Goal: Complete application form: Complete application form

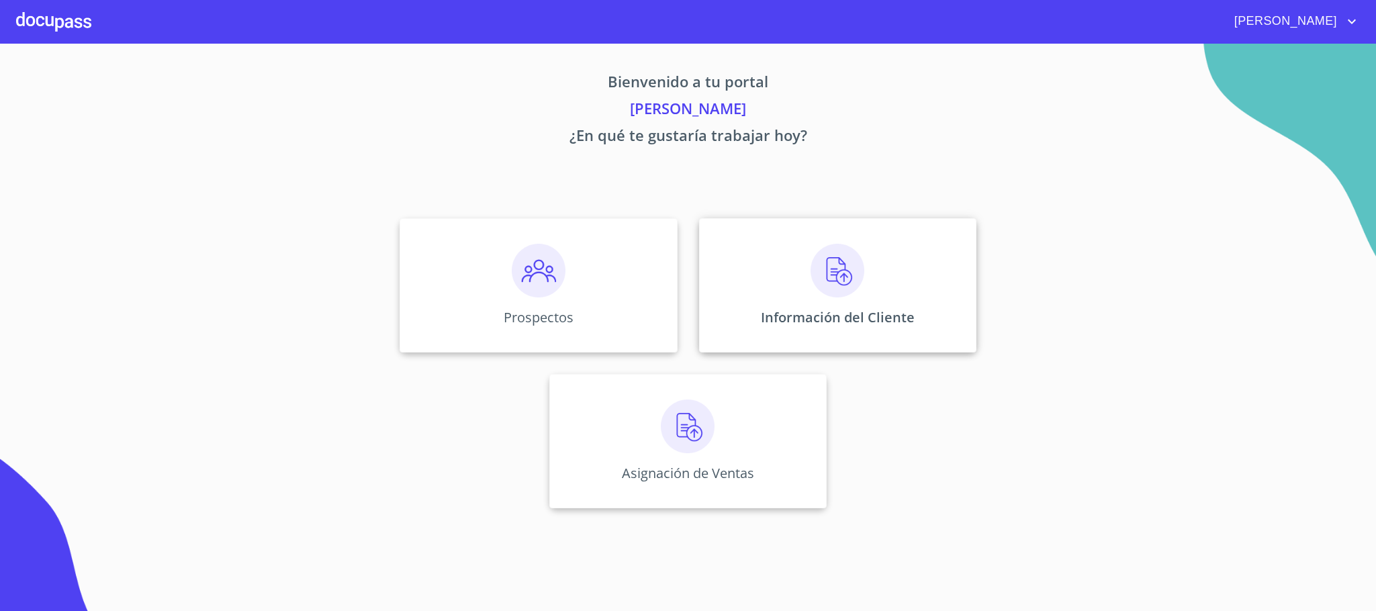
click at [812, 274] on img at bounding box center [837, 271] width 54 height 54
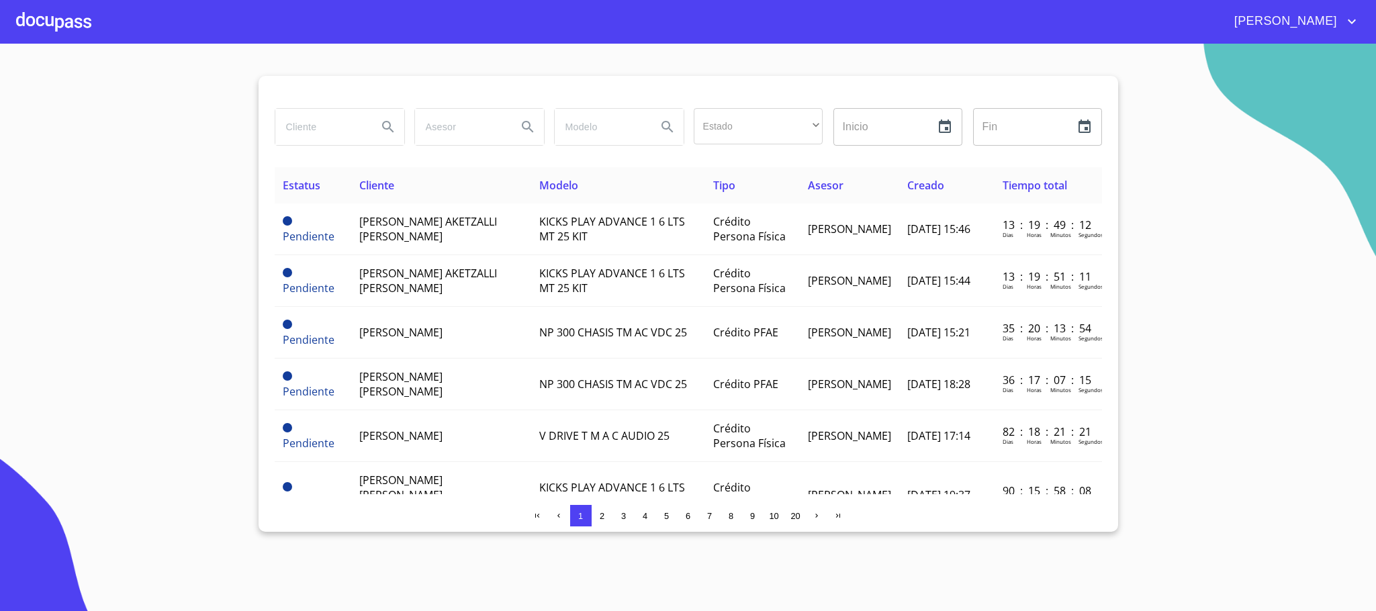
click at [320, 137] on input "search" at bounding box center [320, 127] width 91 height 36
type input "l"
type input "guadalupe"
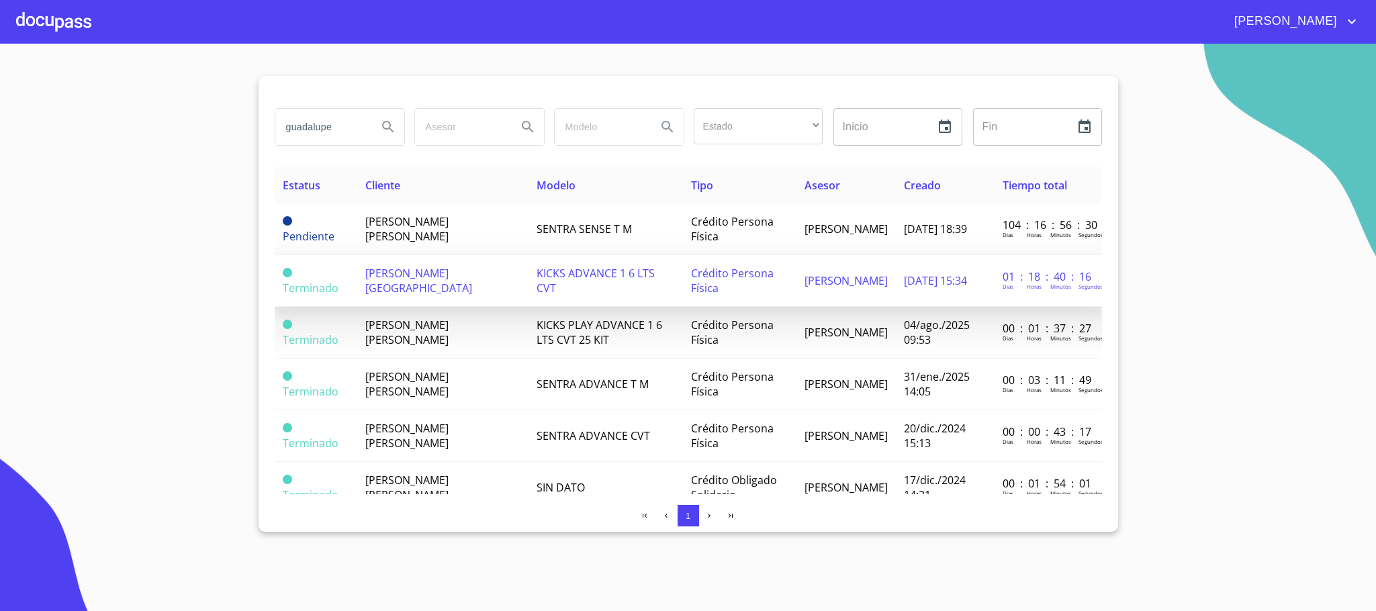
click at [459, 292] on td "[PERSON_NAME][GEOGRAPHIC_DATA]" at bounding box center [442, 281] width 171 height 52
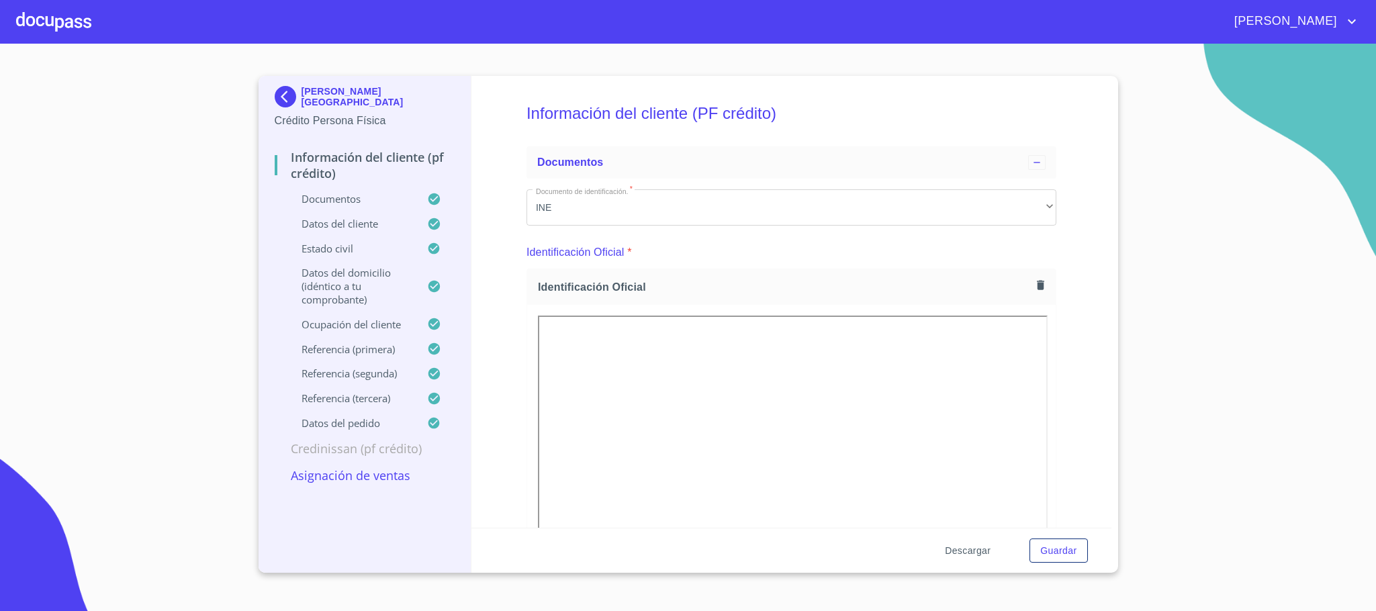
click at [960, 556] on span "Descargar" at bounding box center [968, 551] width 46 height 17
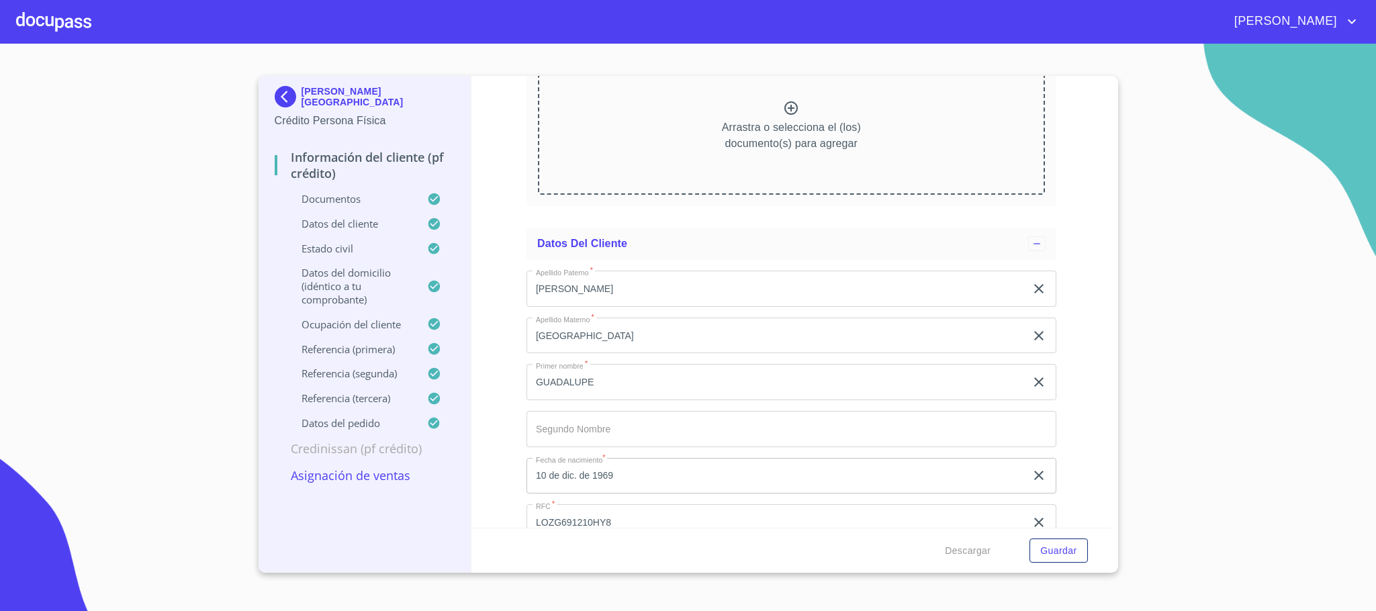
scroll to position [3626, 0]
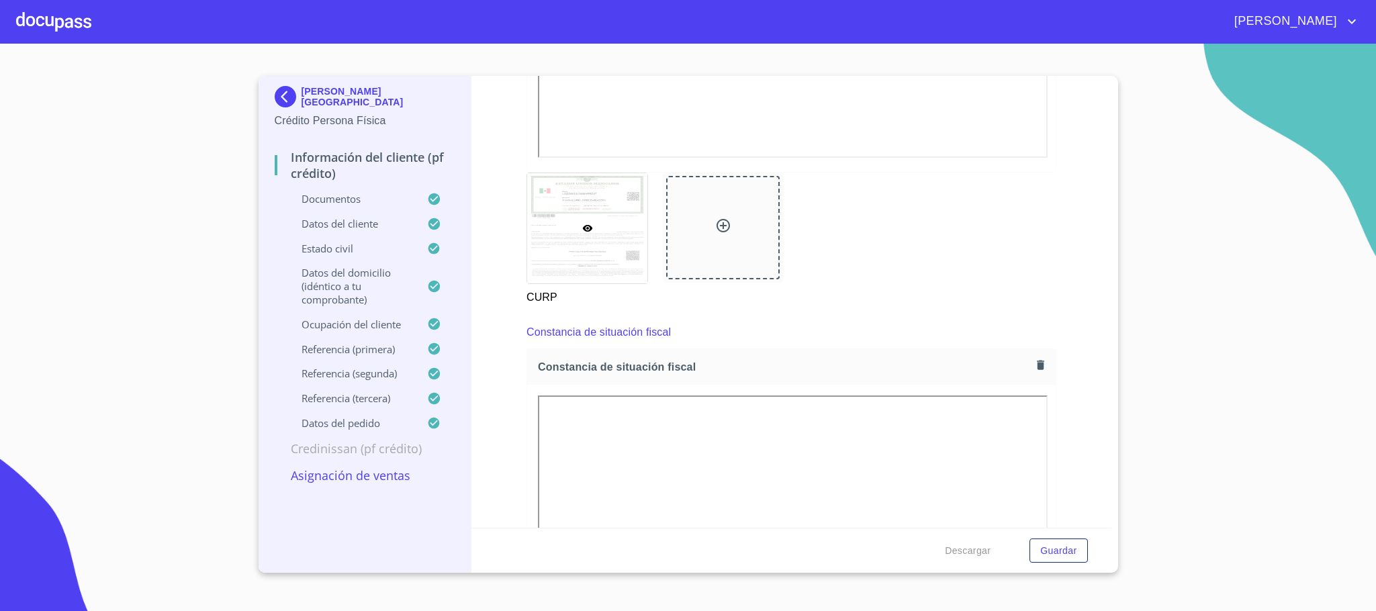
click at [506, 447] on div "Información del cliente (PF crédito) Documentos Documento de identificación.   …" at bounding box center [791, 302] width 640 height 452
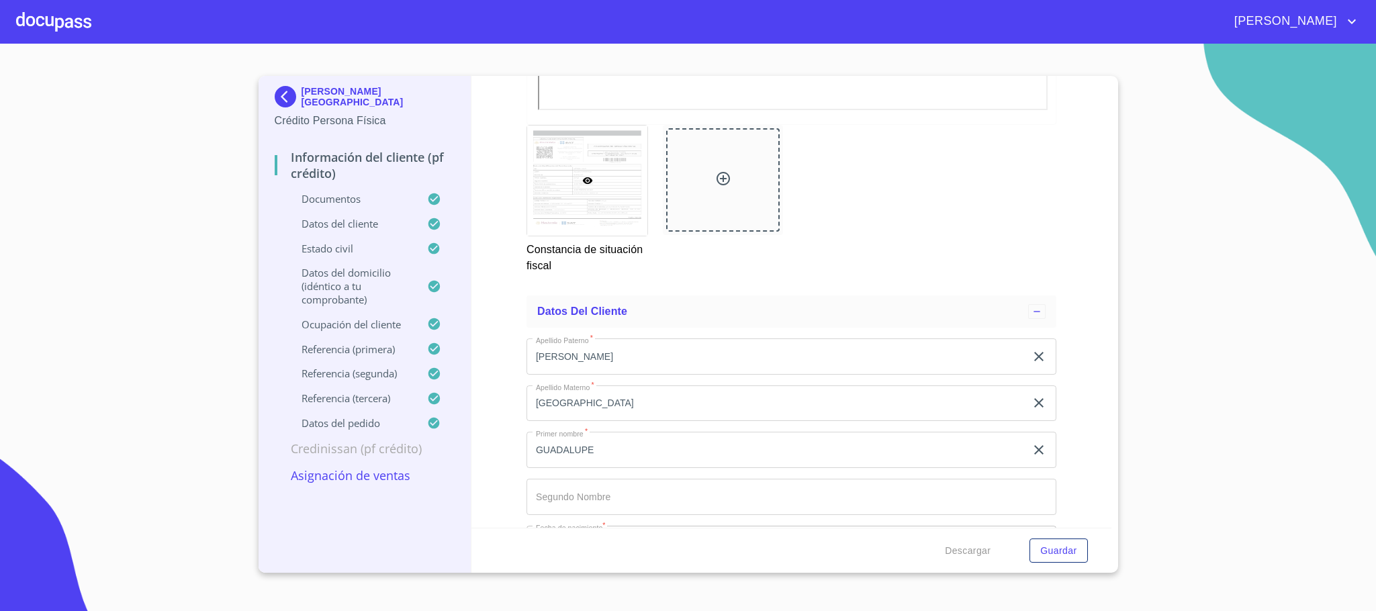
scroll to position [4633, 0]
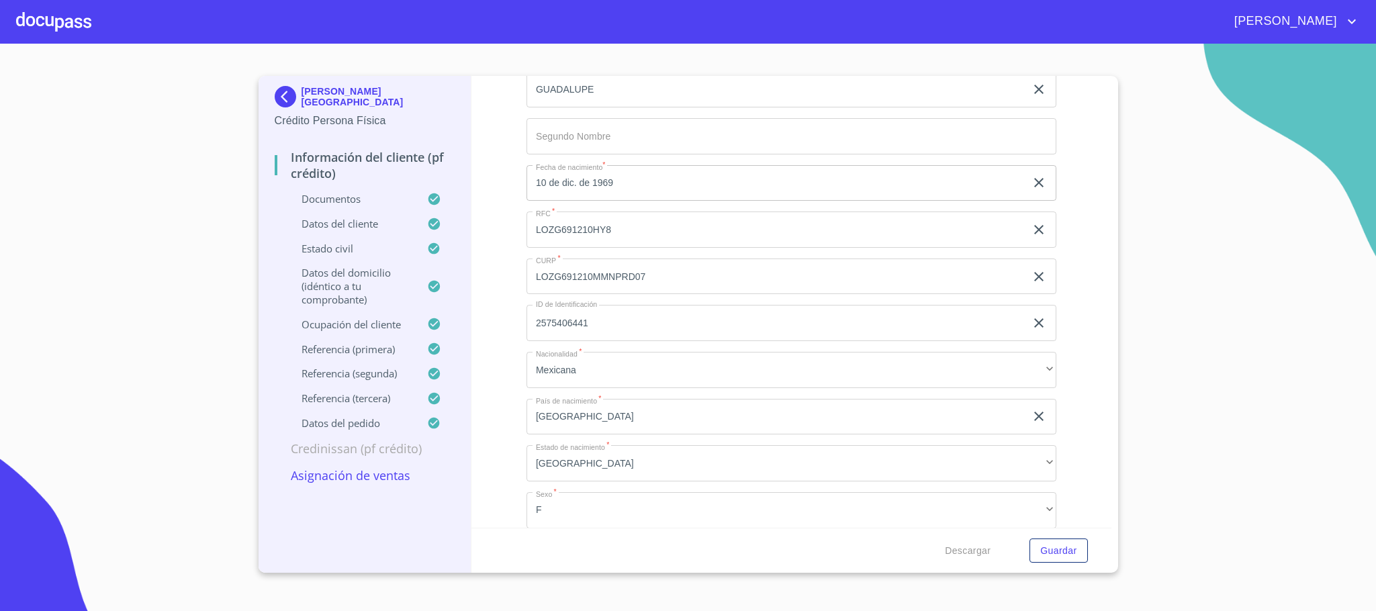
click at [410, 457] on p "Credinissan (PF crédito)" at bounding box center [365, 448] width 181 height 16
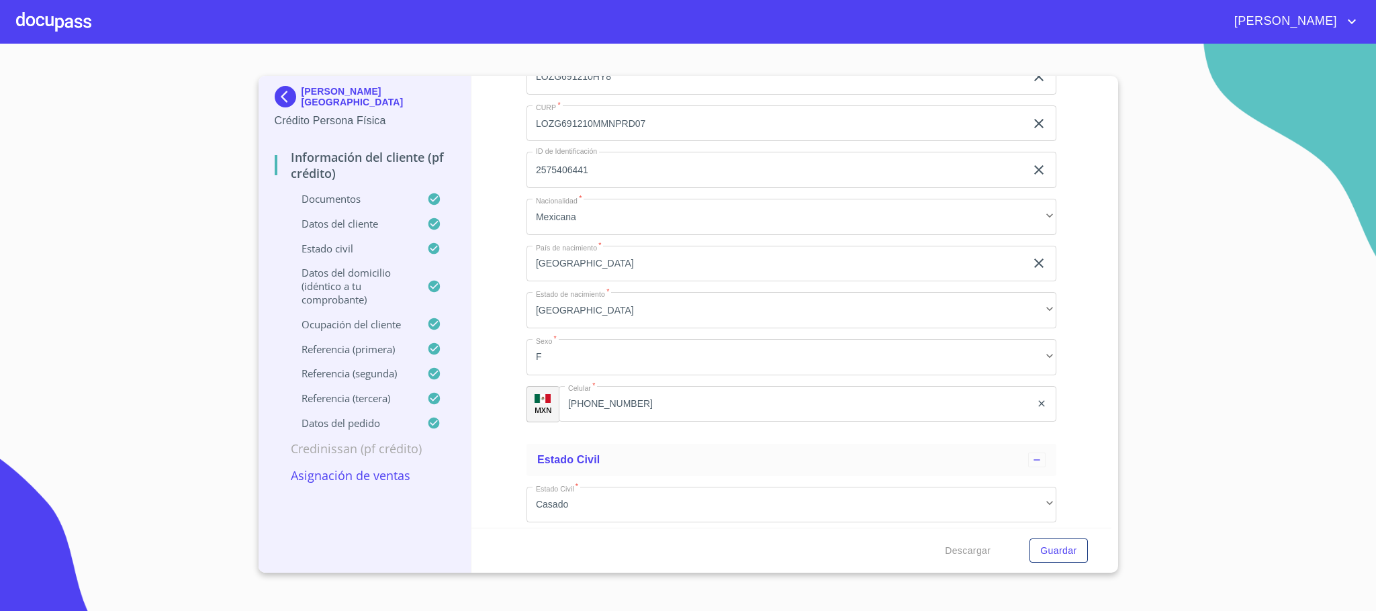
scroll to position [5137, 0]
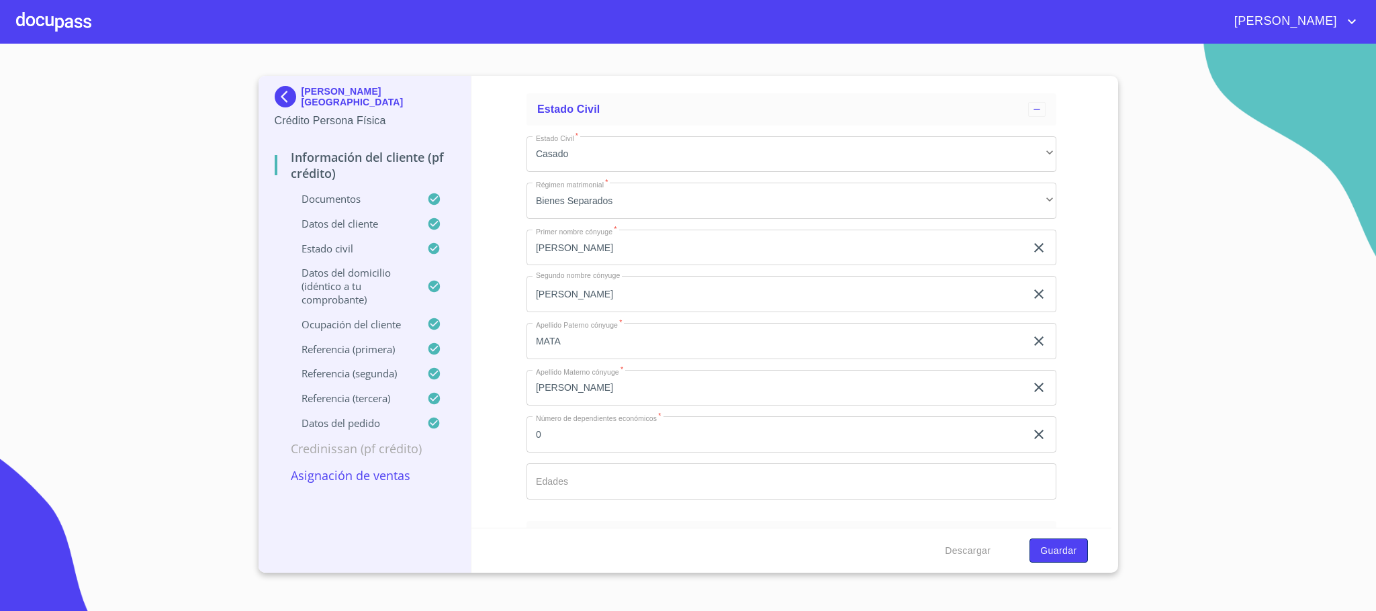
click at [1038, 553] on button "Guardar" at bounding box center [1058, 551] width 58 height 25
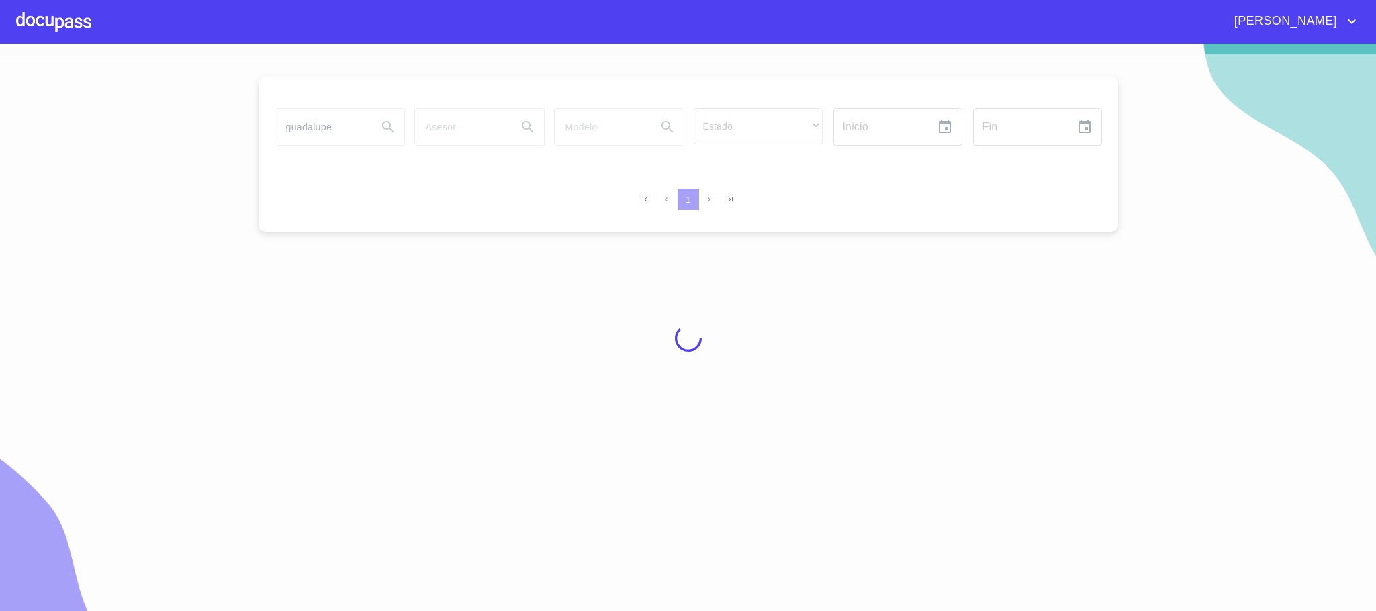
click at [49, 19] on div at bounding box center [53, 21] width 75 height 43
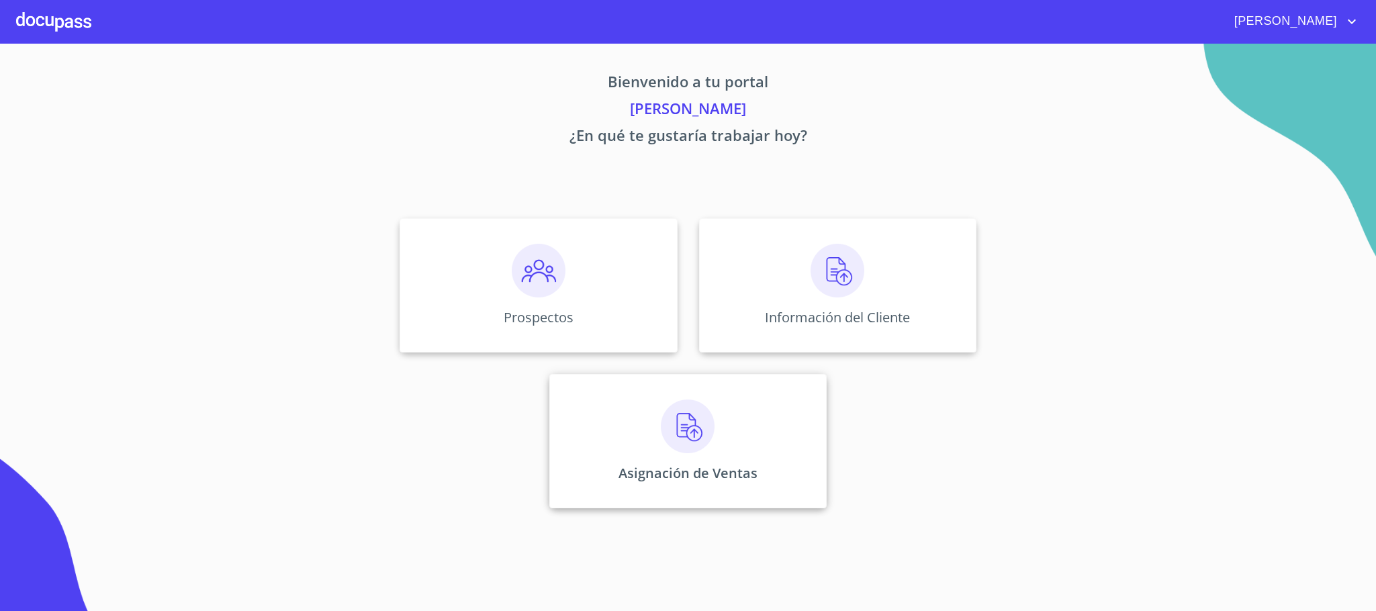
click at [610, 457] on div "Asignación de Ventas" at bounding box center [687, 441] width 277 height 134
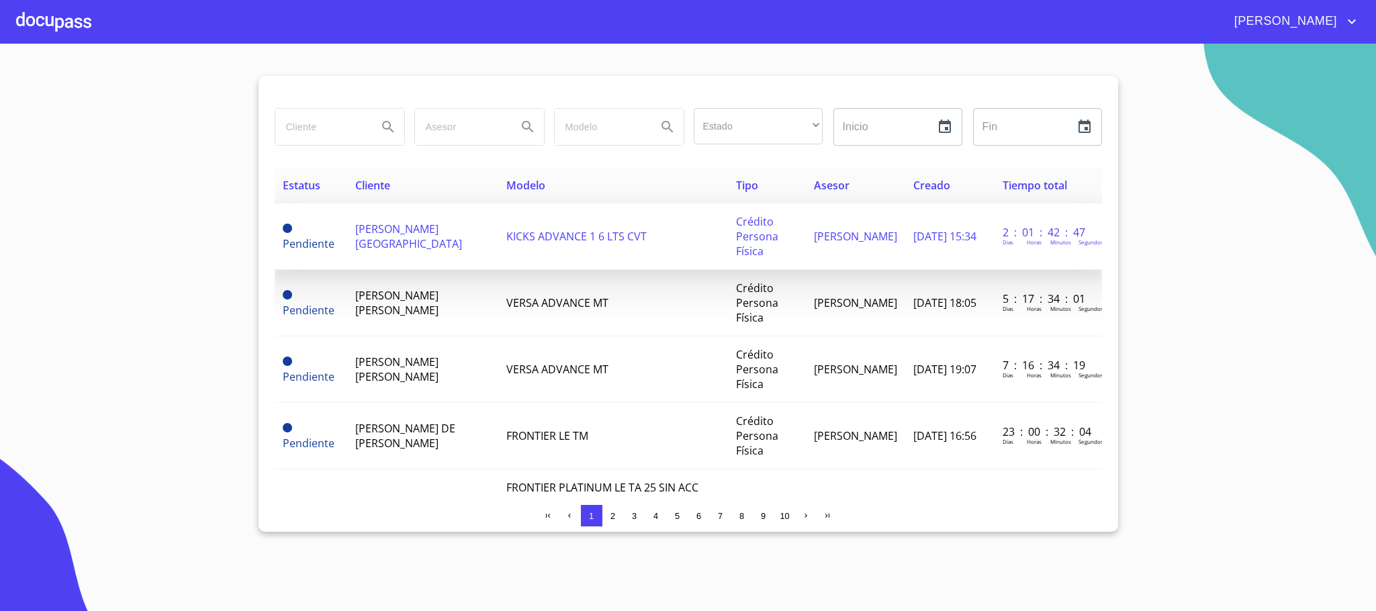
click at [419, 246] on td "[PERSON_NAME][GEOGRAPHIC_DATA]" at bounding box center [422, 236] width 150 height 66
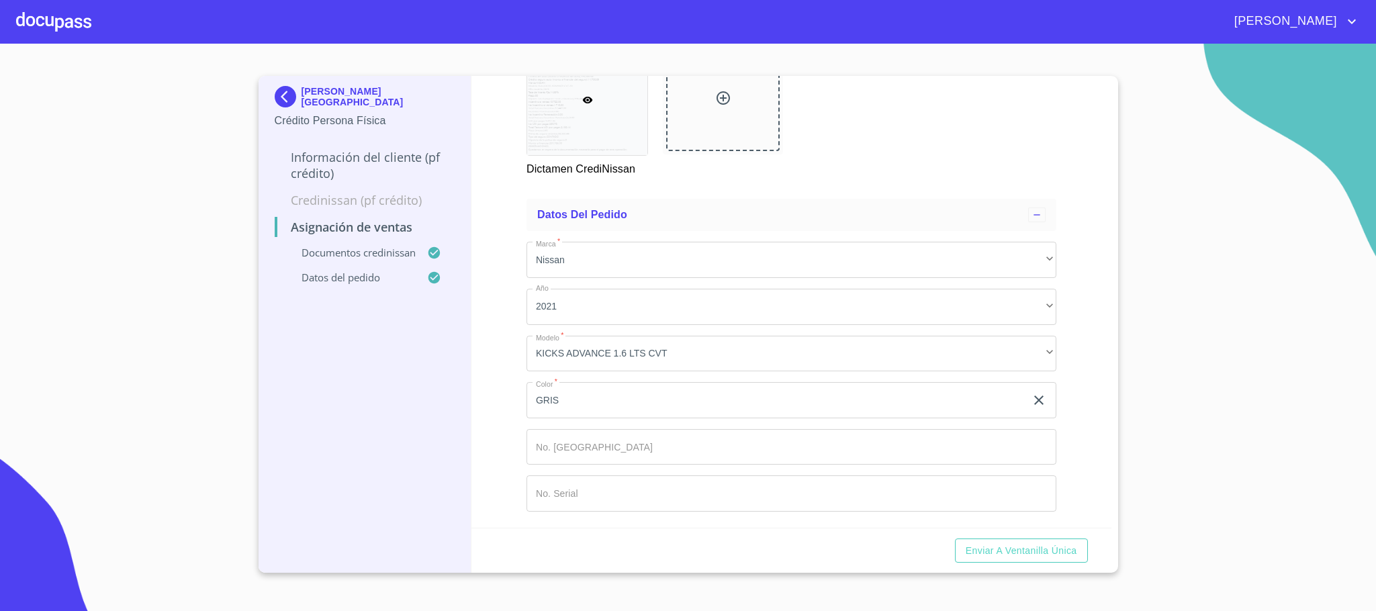
scroll to position [800, 0]
click at [617, 454] on input "Marca   *" at bounding box center [791, 447] width 530 height 36
type input "149830"
click at [598, 502] on input "Marca   *" at bounding box center [791, 493] width 530 height 36
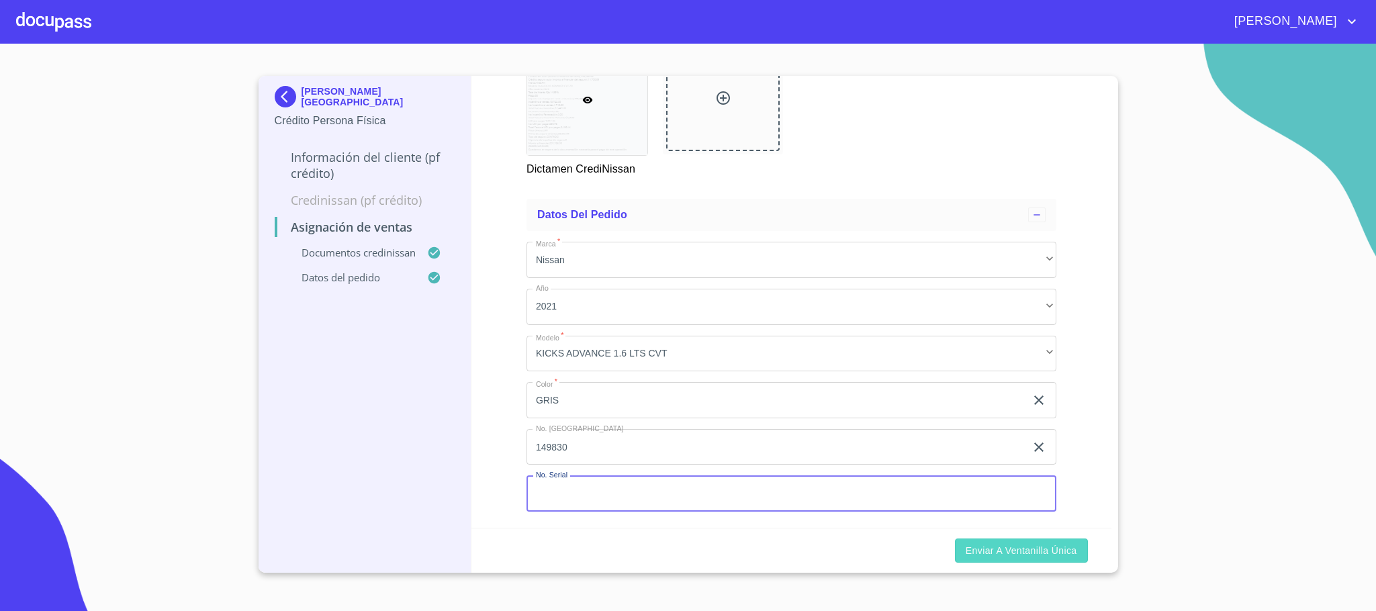
click at [1029, 554] on span "Enviar a Ventanilla única" at bounding box center [1021, 551] width 111 height 17
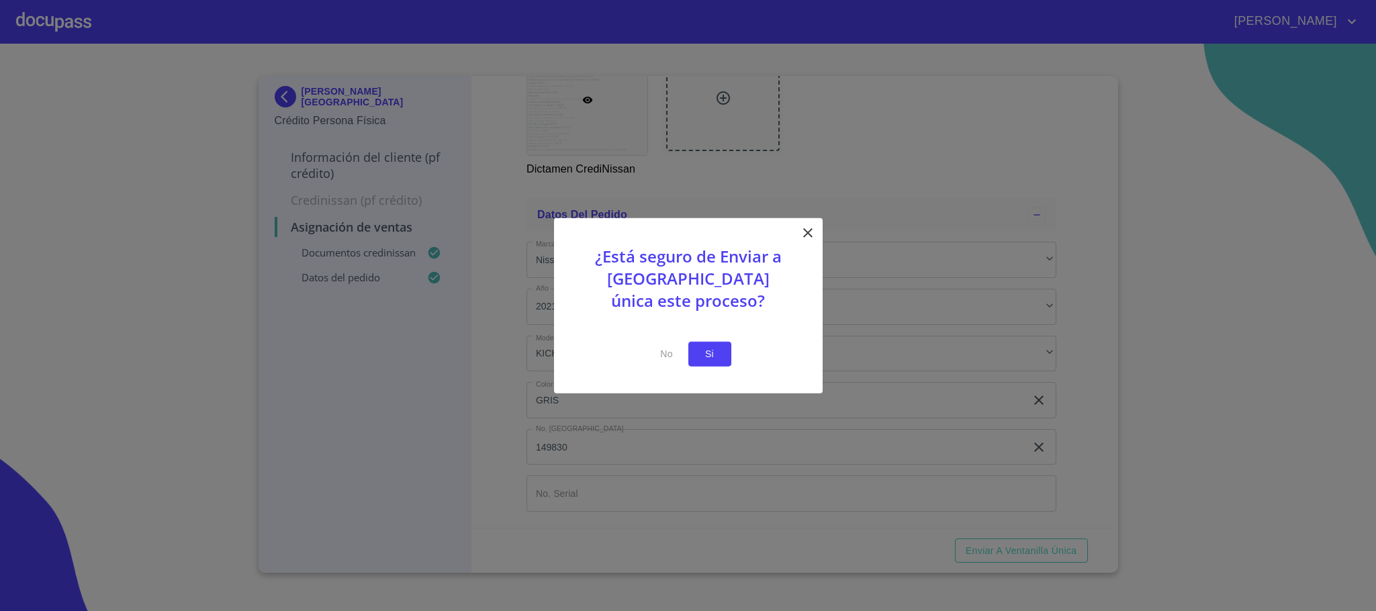
click at [723, 363] on button "Si" at bounding box center [709, 354] width 43 height 25
